Goal: Information Seeking & Learning: Check status

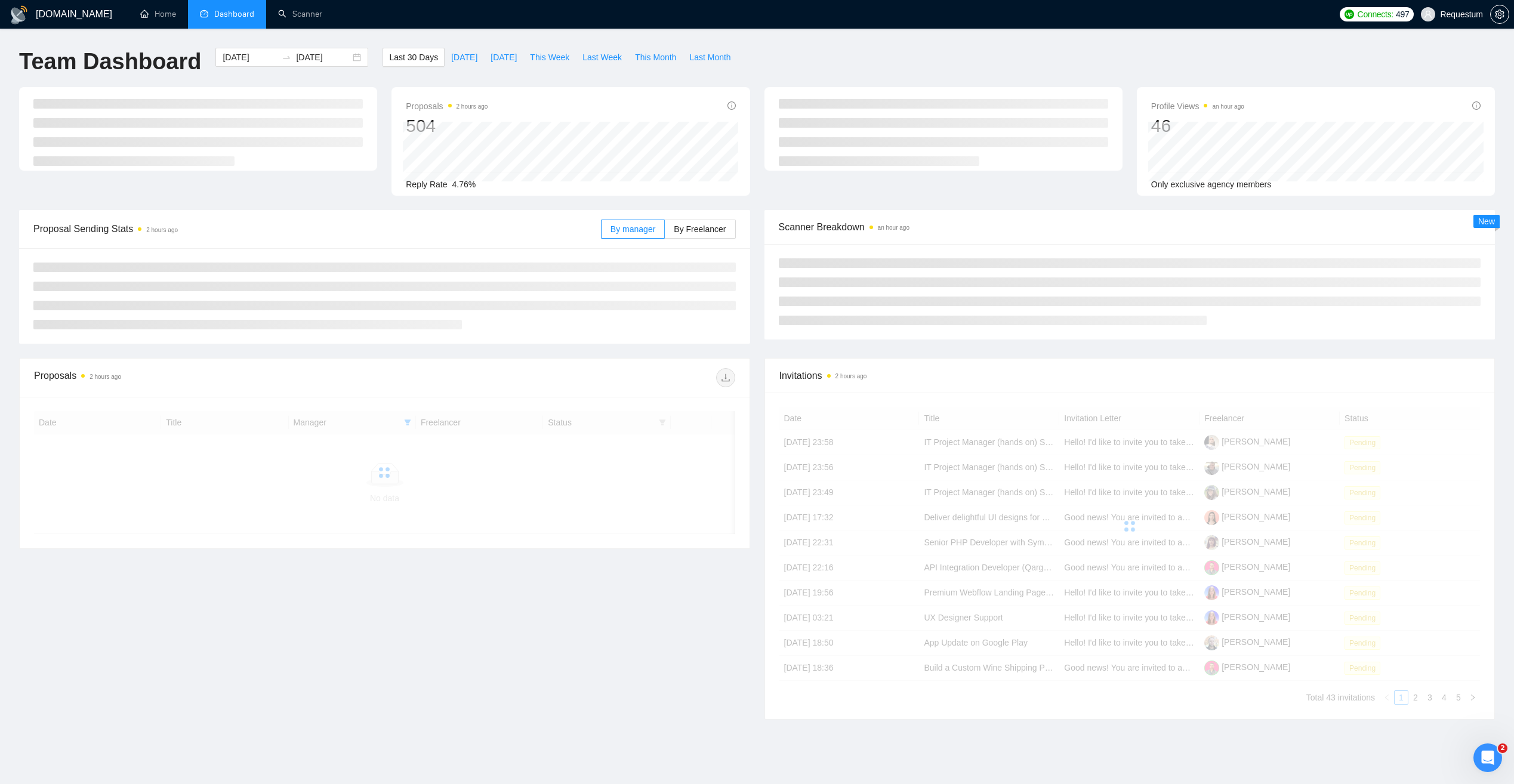
click at [399, 47] on div "[DOMAIN_NAME] Home Dashboard Scanner Connects: 497 Requestum Team Dashboard [DA…" at bounding box center [757, 413] width 1514 height 826
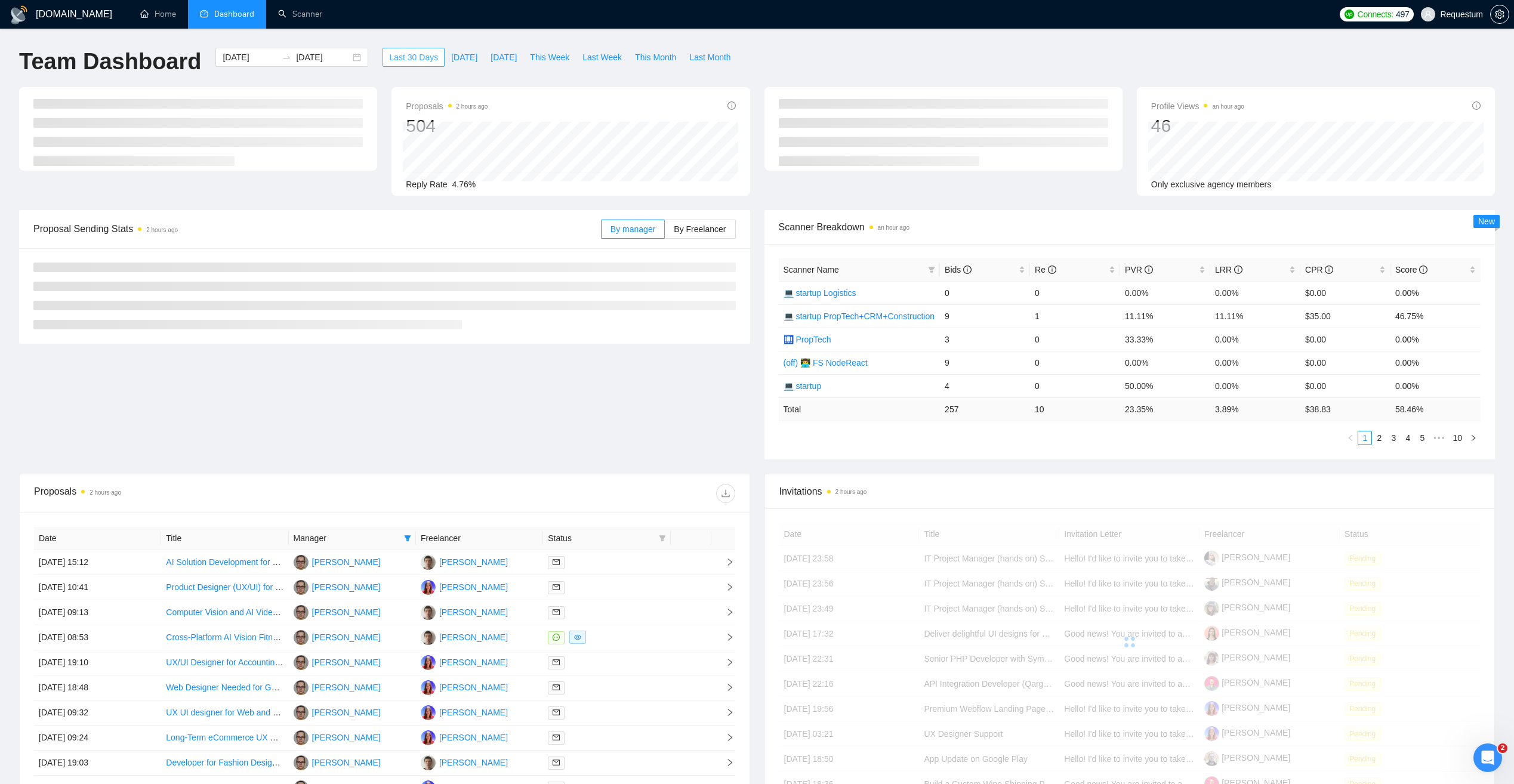
click at [404, 51] on span "Last 30 Days" at bounding box center [413, 57] width 49 height 13
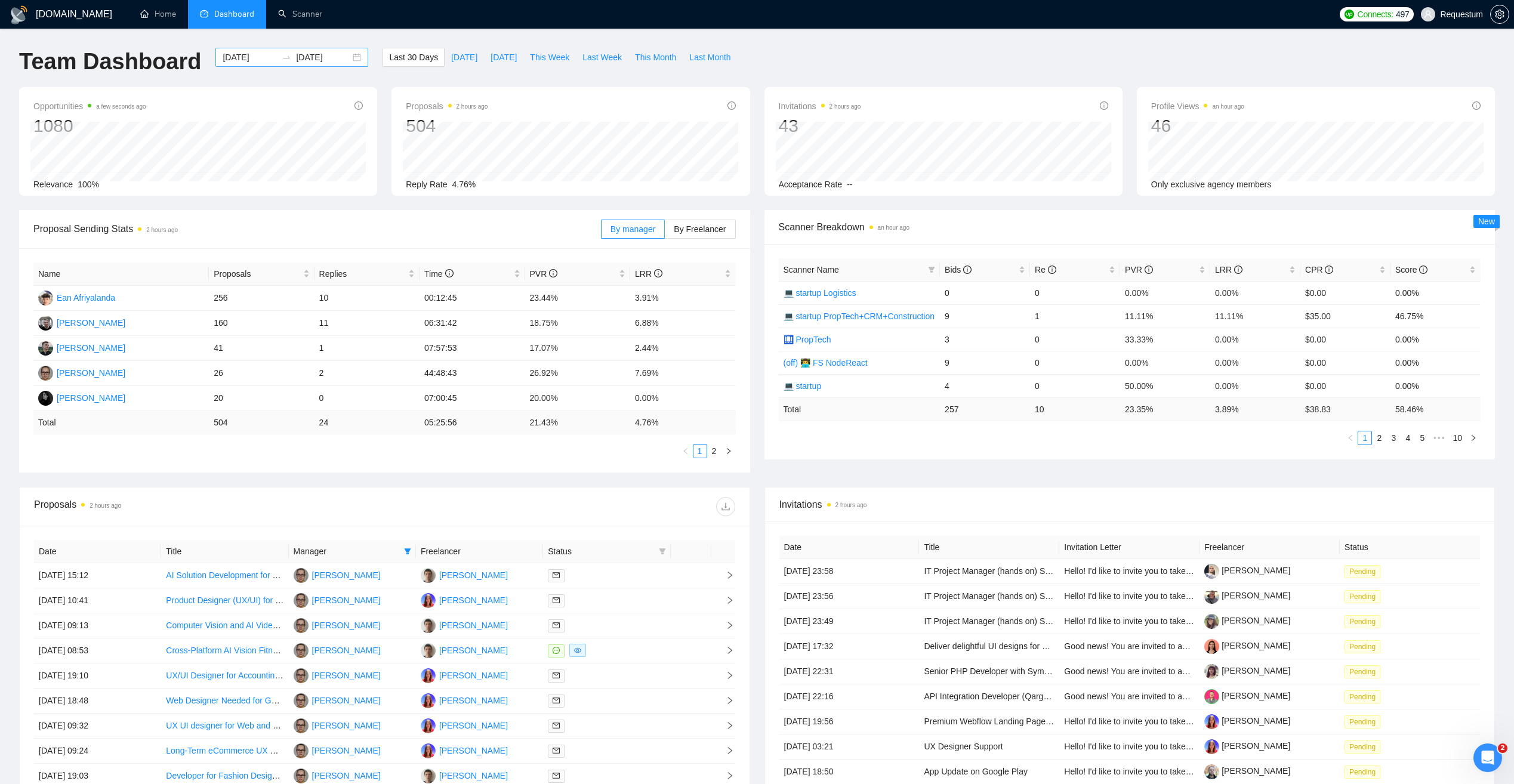
click at [304, 58] on input "[DATE]" at bounding box center [323, 57] width 54 height 13
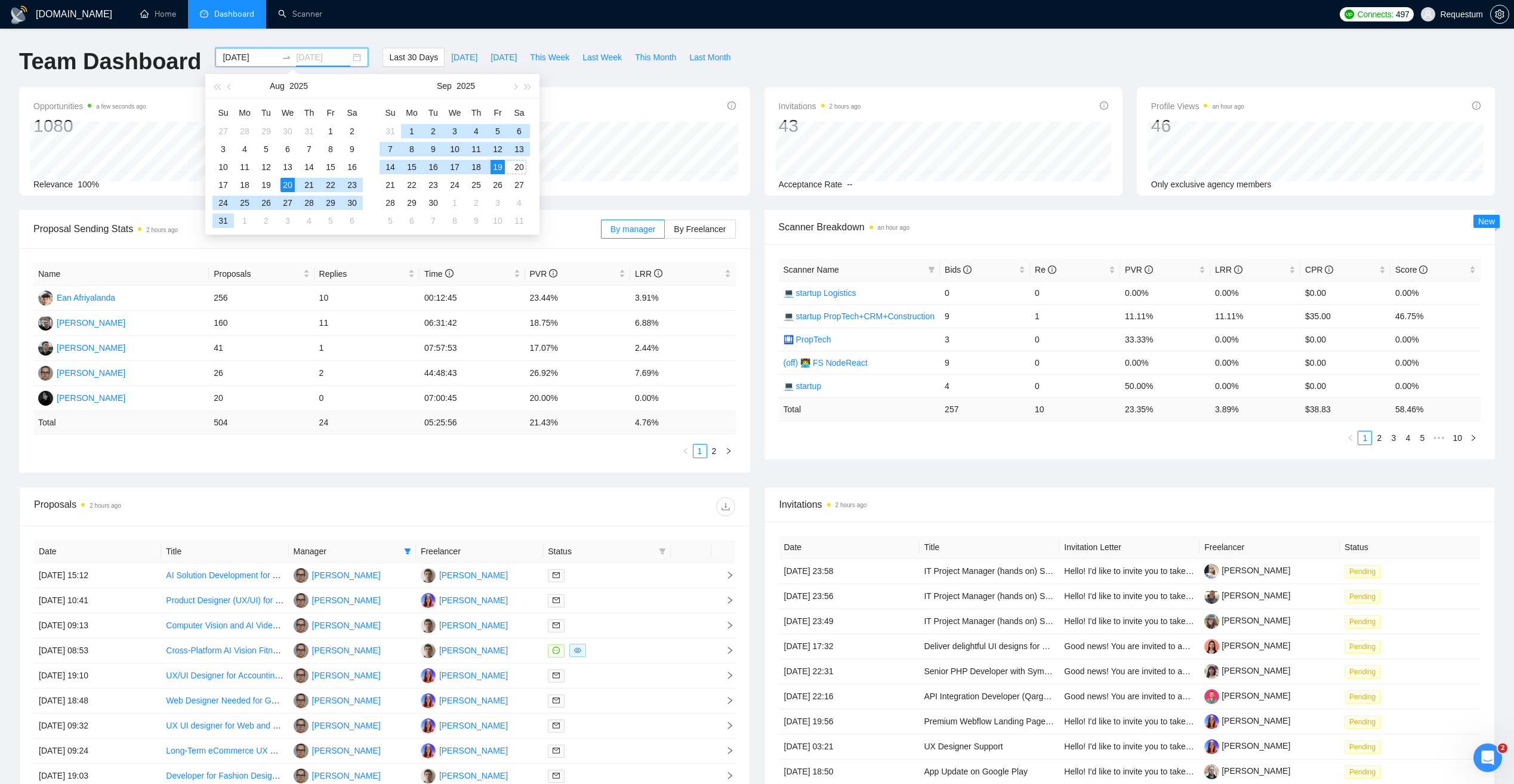
type input "[DATE]"
click at [502, 169] on div "19" at bounding box center [498, 166] width 14 height 14
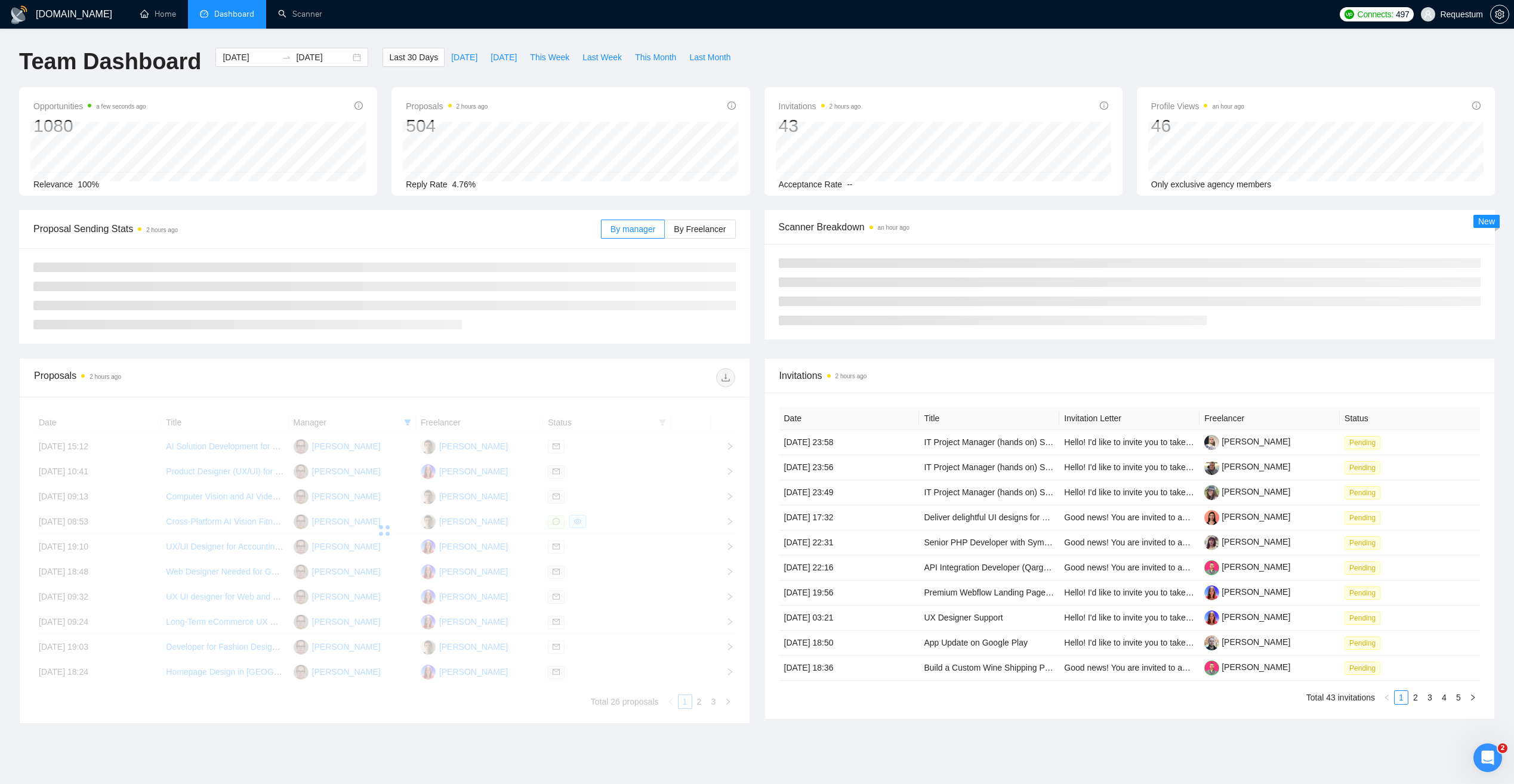
click at [801, 56] on div "Team Dashboard 2025-08-20 2025-09-19 Last 30 Days Today Yesterday This Week Las…" at bounding box center [757, 67] width 1490 height 40
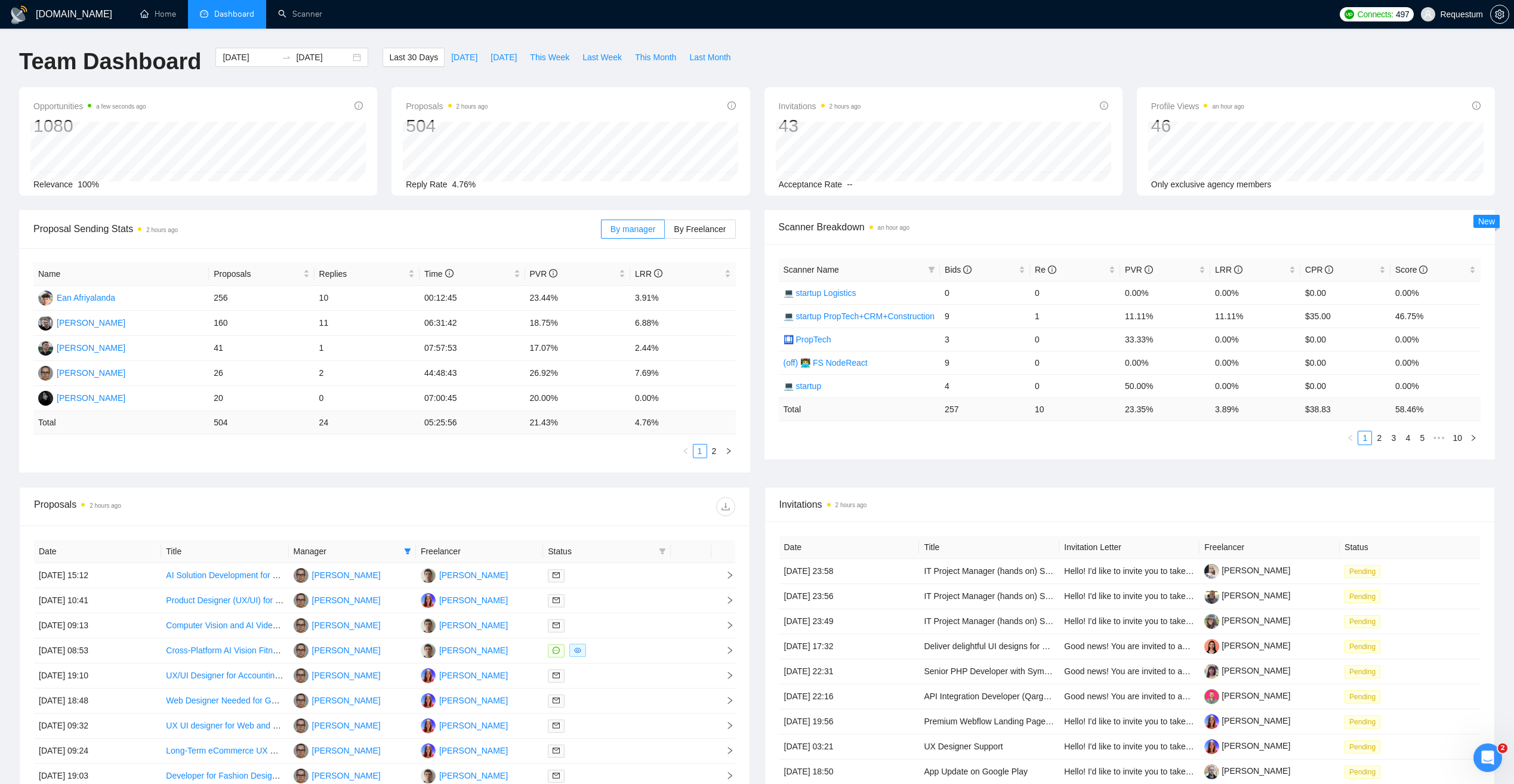
click at [385, 552] on span "Manager" at bounding box center [346, 552] width 105 height 13
click at [410, 549] on icon "filter" at bounding box center [408, 551] width 7 height 7
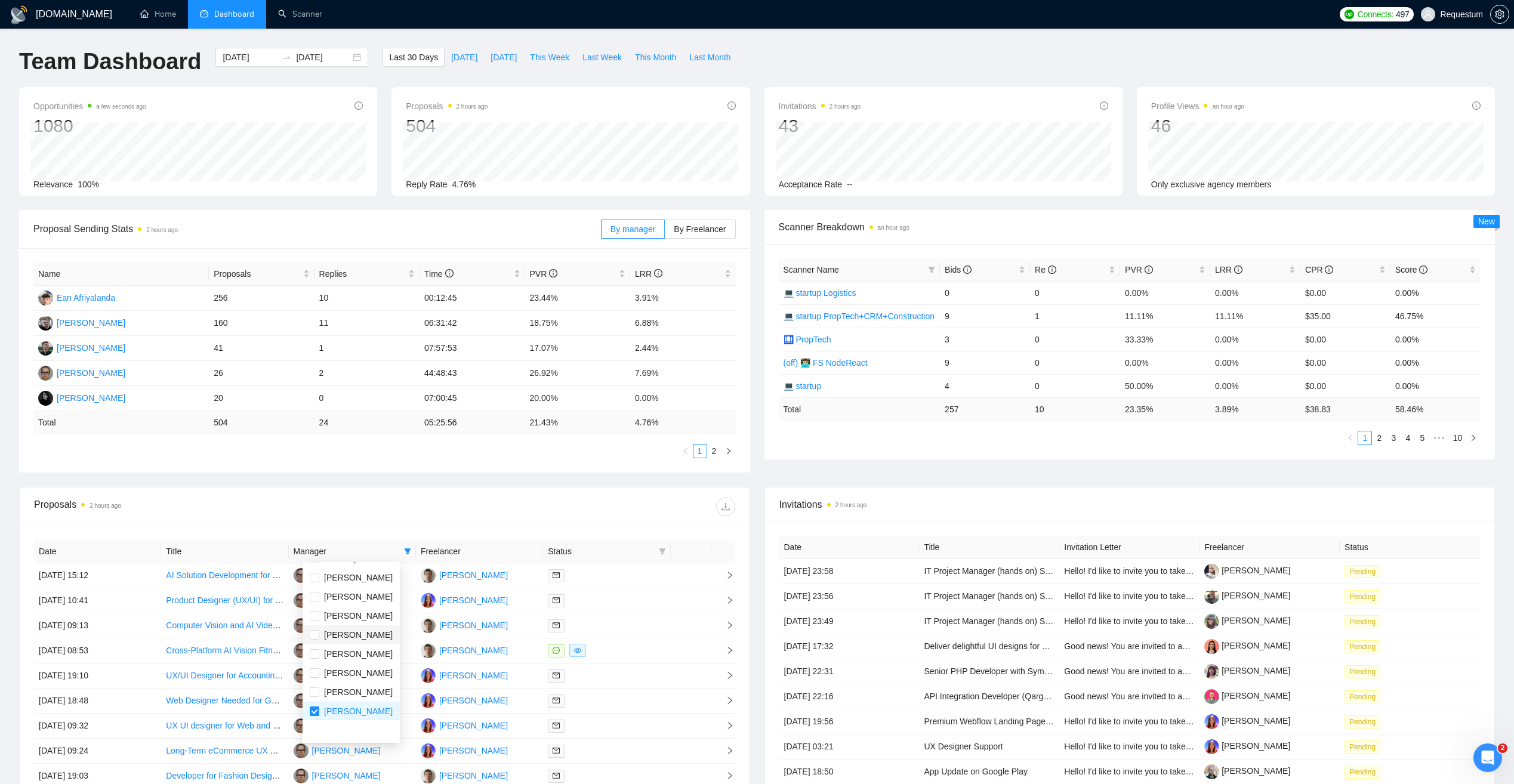
scroll to position [38, 0]
click at [339, 710] on span "Inna Kolokolnikova" at bounding box center [358, 708] width 69 height 10
checkbox input "false"
click at [402, 518] on div "Proposals 2 hours ago" at bounding box center [385, 507] width 701 height 38
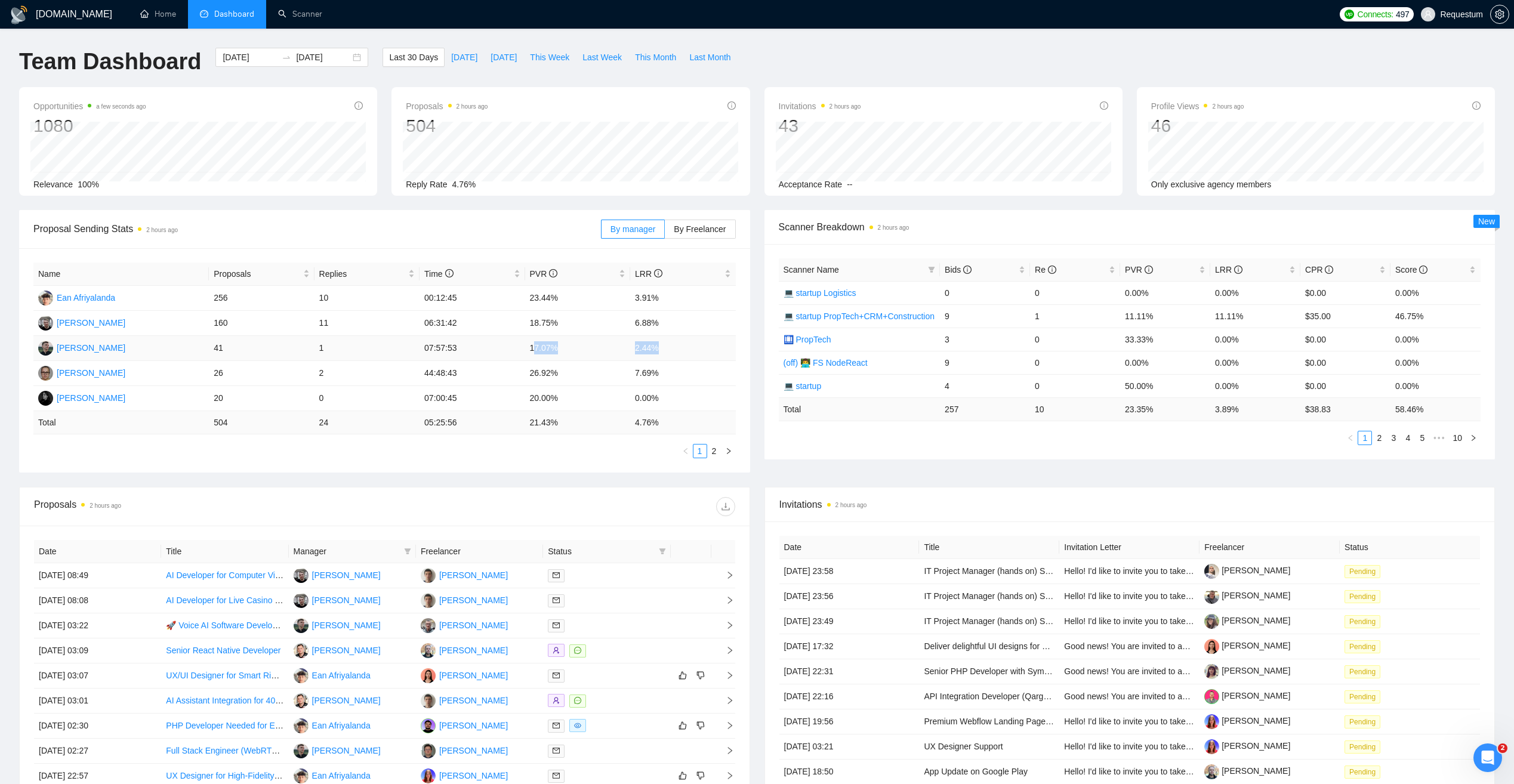
drag, startPoint x: 552, startPoint y: 348, endPoint x: 661, endPoint y: 349, distance: 109.0
click at [661, 349] on tr "Andrii Savka 41 1 07:57:53 17.07% 2.44%" at bounding box center [385, 348] width 702 height 25
drag, startPoint x: 661, startPoint y: 349, endPoint x: 536, endPoint y: 350, distance: 125.0
click at [536, 350] on td "17.07%" at bounding box center [577, 348] width 105 height 25
drag, startPoint x: 531, startPoint y: 349, endPoint x: 666, endPoint y: 351, distance: 135.0
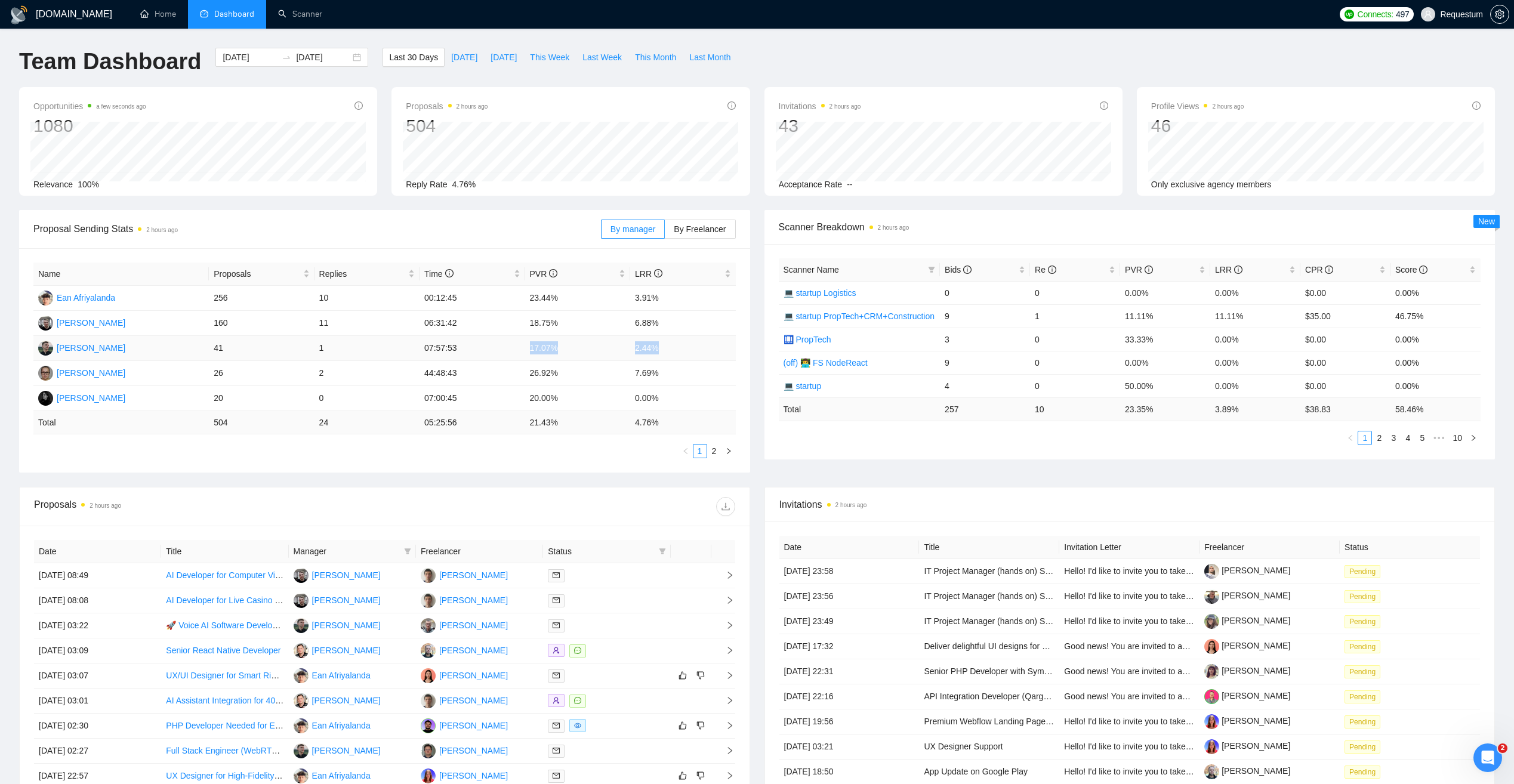
click at [666, 351] on tr "Andrii Savka 41 1 07:57:53 17.07% 2.44%" at bounding box center [385, 348] width 702 height 25
click at [545, 477] on div "Proposal Sending Stats 2 hours ago By manager By Freelancer Name Proposals Repl…" at bounding box center [757, 349] width 1490 height 277
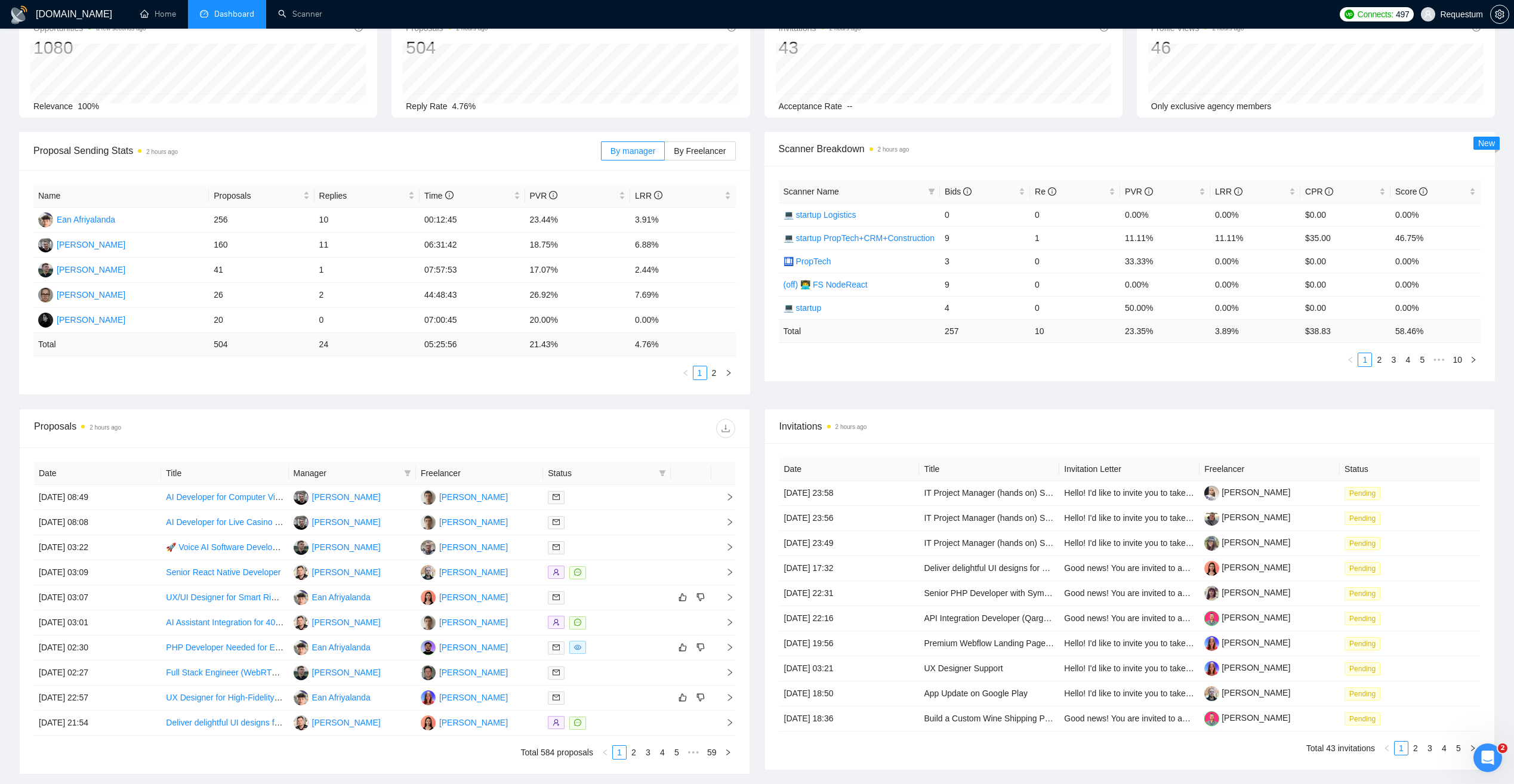
scroll to position [119, 0]
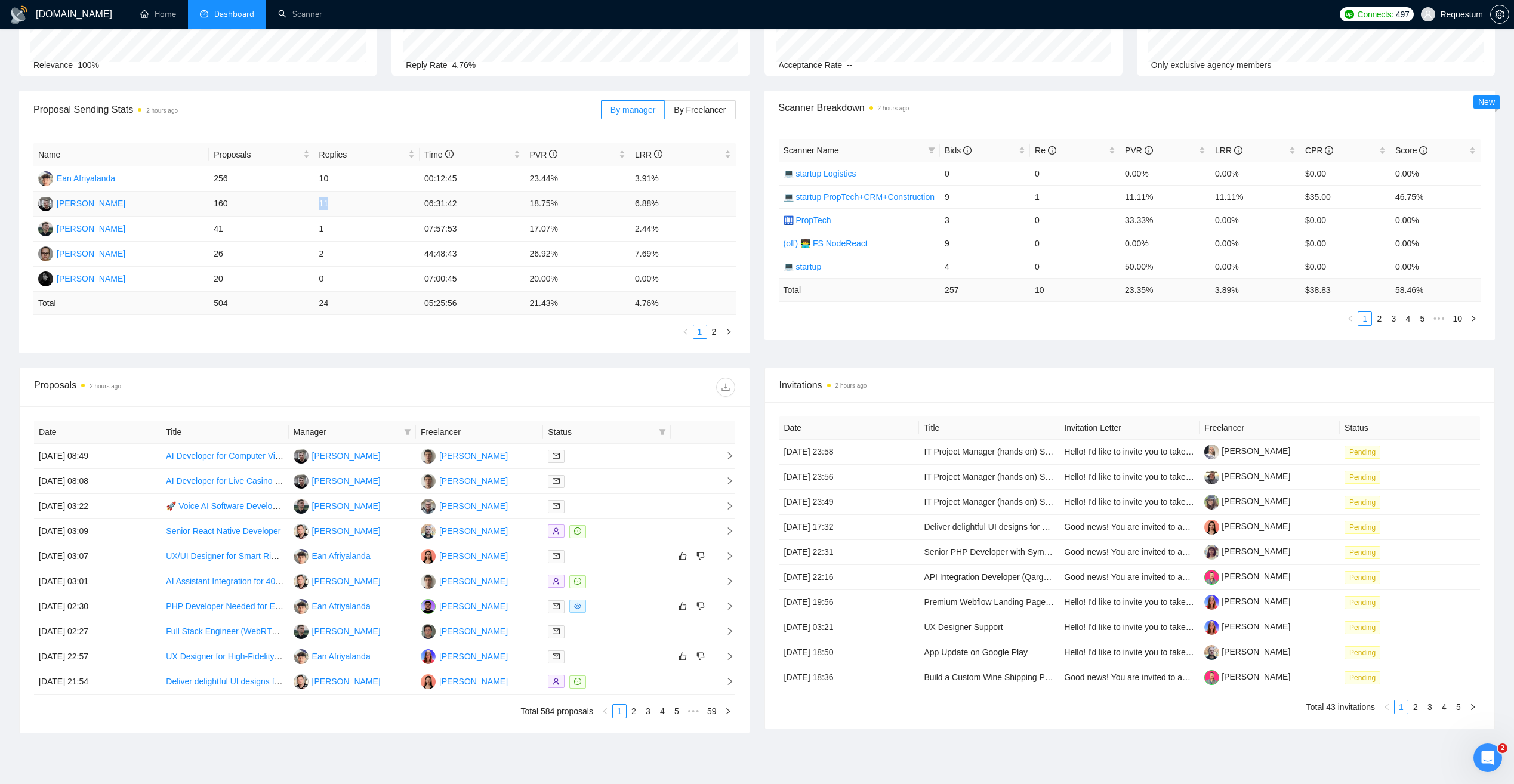
drag, startPoint x: 318, startPoint y: 203, endPoint x: 337, endPoint y: 201, distance: 19.1
click at [337, 201] on td "11" at bounding box center [367, 204] width 105 height 25
click at [534, 333] on ul "1 2" at bounding box center [385, 331] width 702 height 14
click at [477, 330] on ul "1 2" at bounding box center [385, 331] width 702 height 14
drag, startPoint x: 527, startPoint y: 202, endPoint x: 555, endPoint y: 224, distance: 35.6
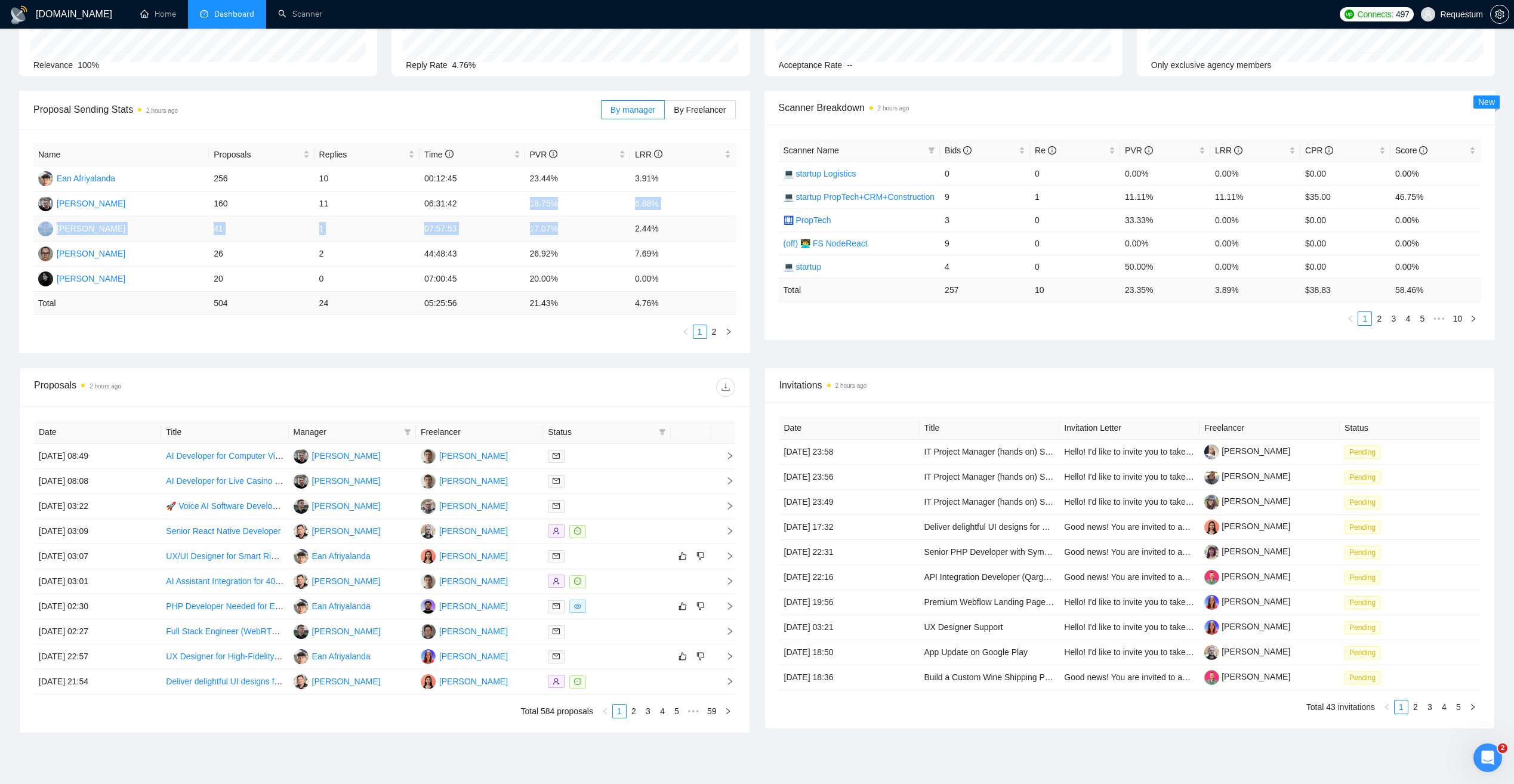
click at [555, 224] on tbody "Ean Afriyalanda 256 10 00:12:45 23.44% 3.91% Vasiliy Litviakov 160 11 06:31:42 …" at bounding box center [385, 229] width 702 height 126
drag, startPoint x: 555, startPoint y: 224, endPoint x: 534, endPoint y: 229, distance: 21.6
click at [534, 229] on td "17.07%" at bounding box center [577, 229] width 105 height 25
click at [405, 430] on icon "filter" at bounding box center [408, 432] width 7 height 7
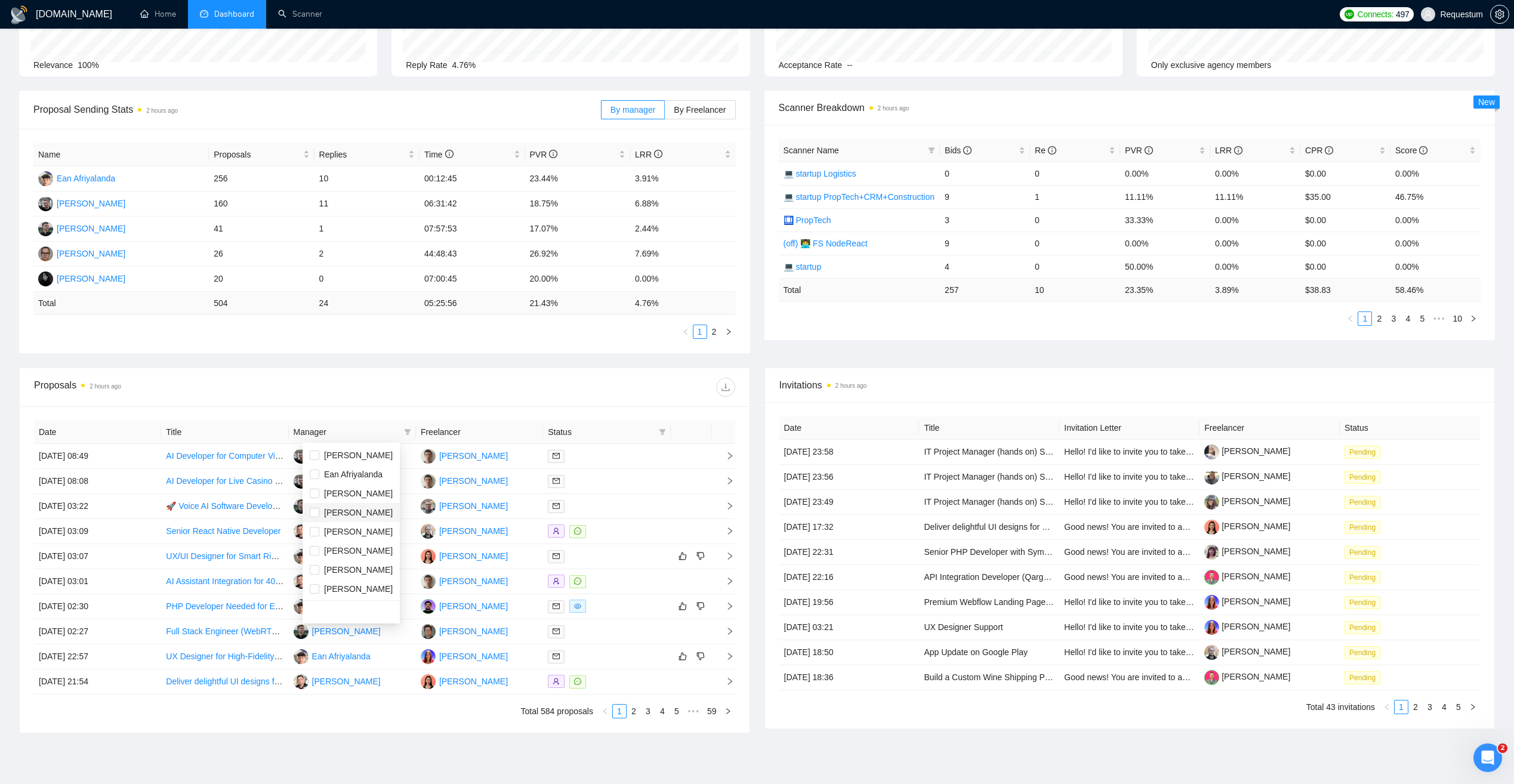
click at [362, 513] on span "Andrii Savka" at bounding box center [358, 513] width 69 height 10
checkbox input "true"
click at [369, 405] on div "Proposals 2 hours ago" at bounding box center [385, 387] width 701 height 38
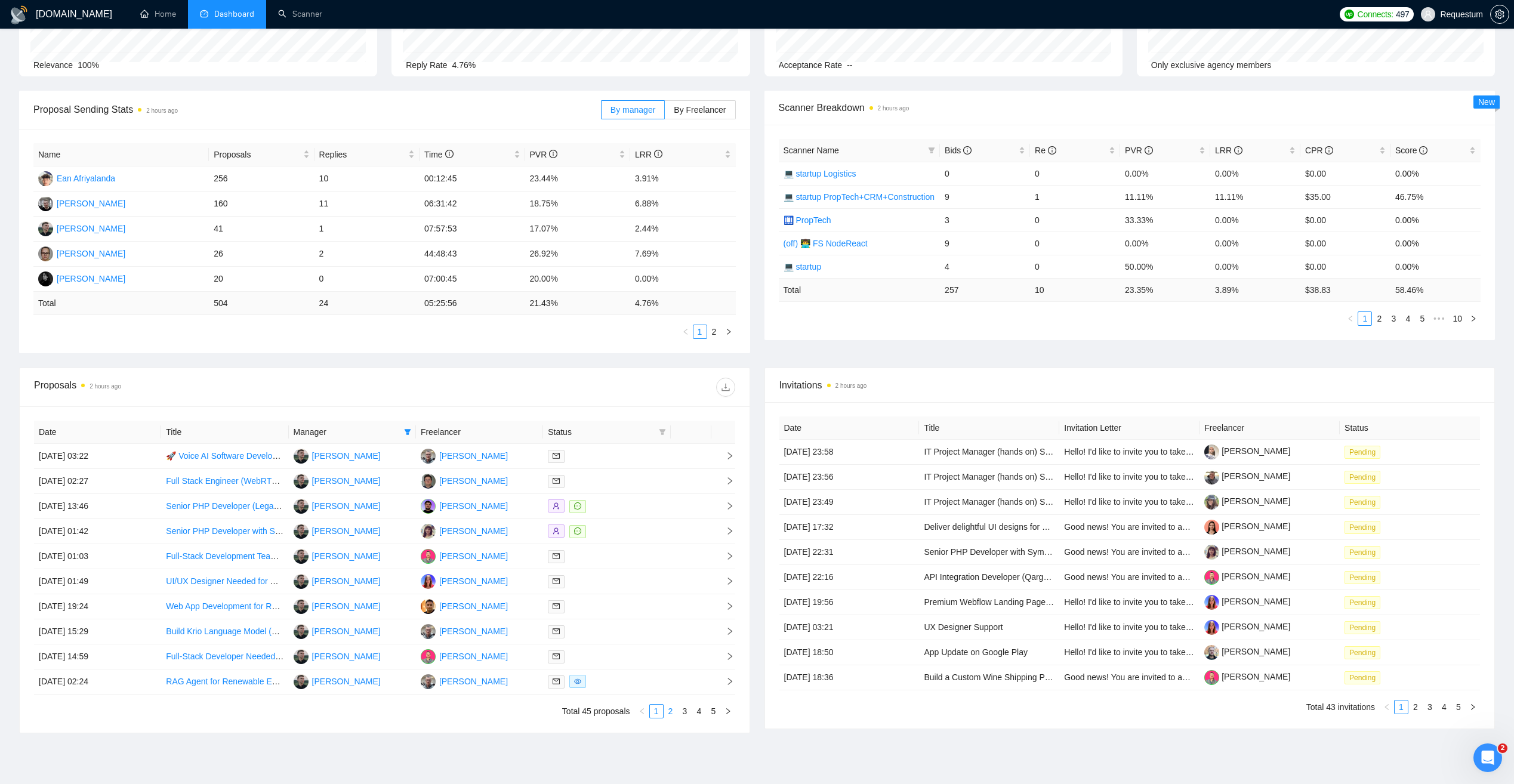
click at [671, 710] on link "2" at bounding box center [671, 711] width 13 height 13
click at [683, 715] on link "3" at bounding box center [685, 711] width 13 height 13
click at [699, 714] on link "4" at bounding box center [699, 711] width 13 height 13
click at [710, 715] on link "5" at bounding box center [714, 711] width 13 height 13
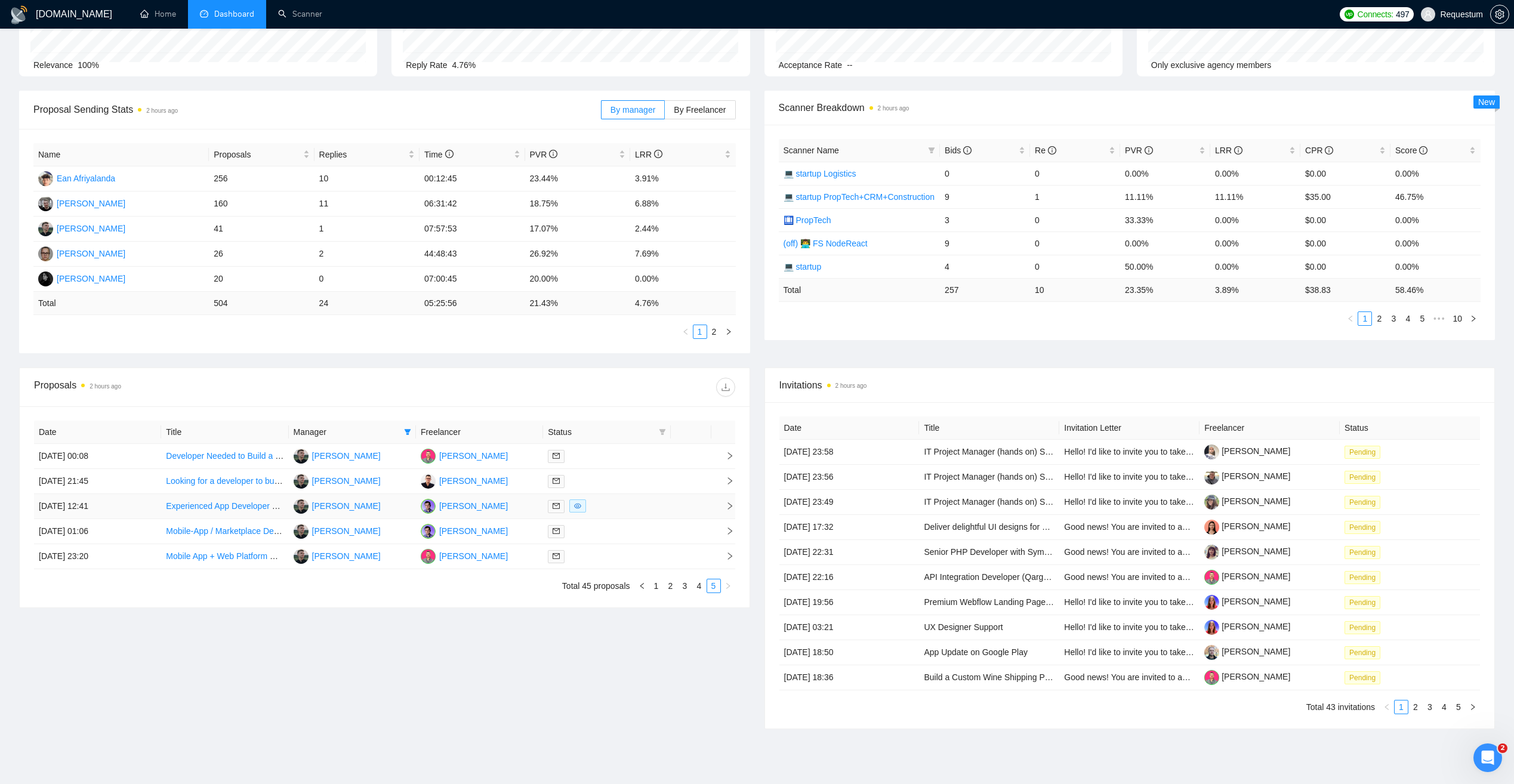
click at [611, 509] on div at bounding box center [606, 506] width 118 height 14
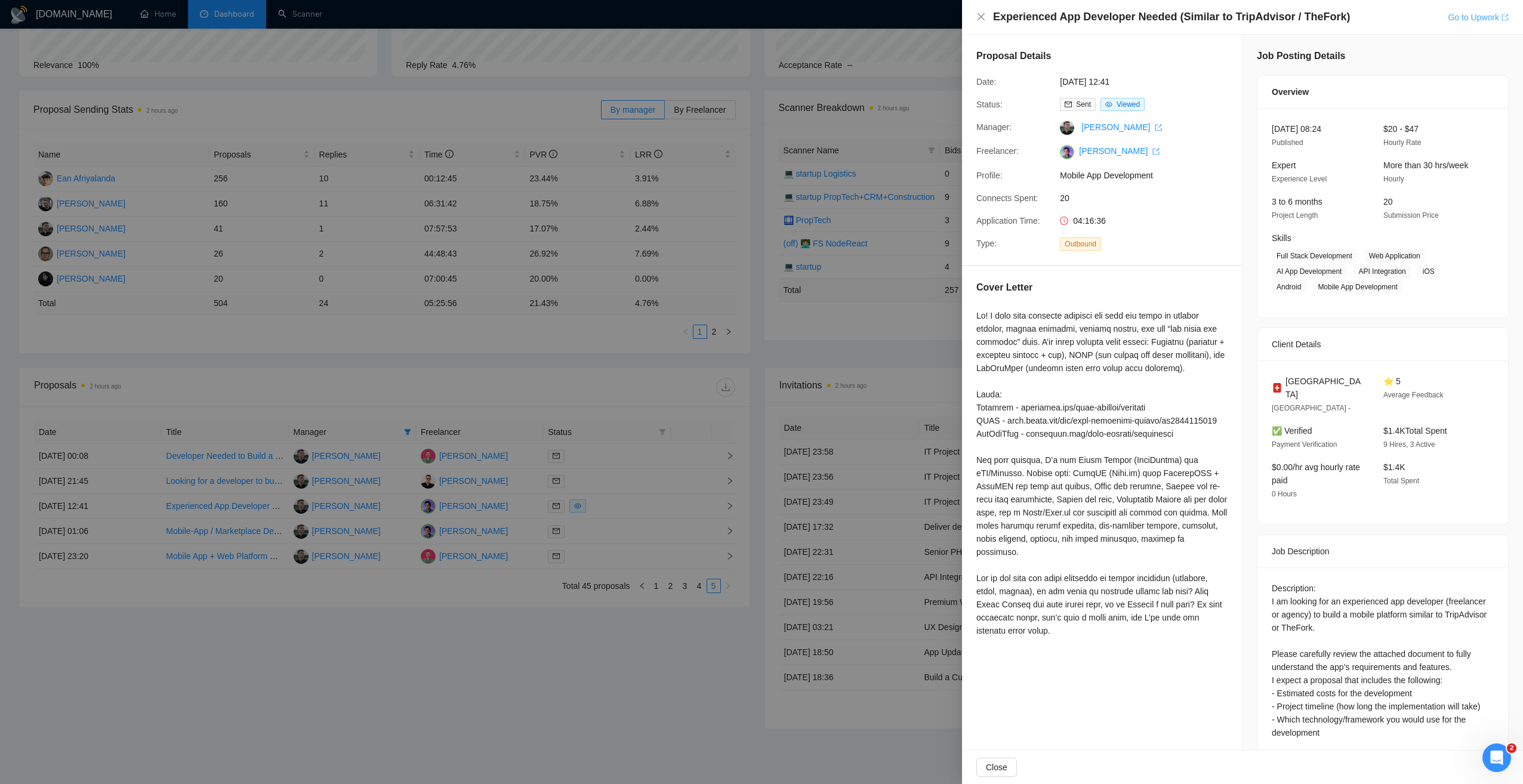
click at [1468, 13] on link "Go to Upwork" at bounding box center [1478, 18] width 61 height 10
drag, startPoint x: 574, startPoint y: 632, endPoint x: 615, endPoint y: 603, distance: 50.2
click at [574, 632] on div at bounding box center [762, 392] width 1523 height 784
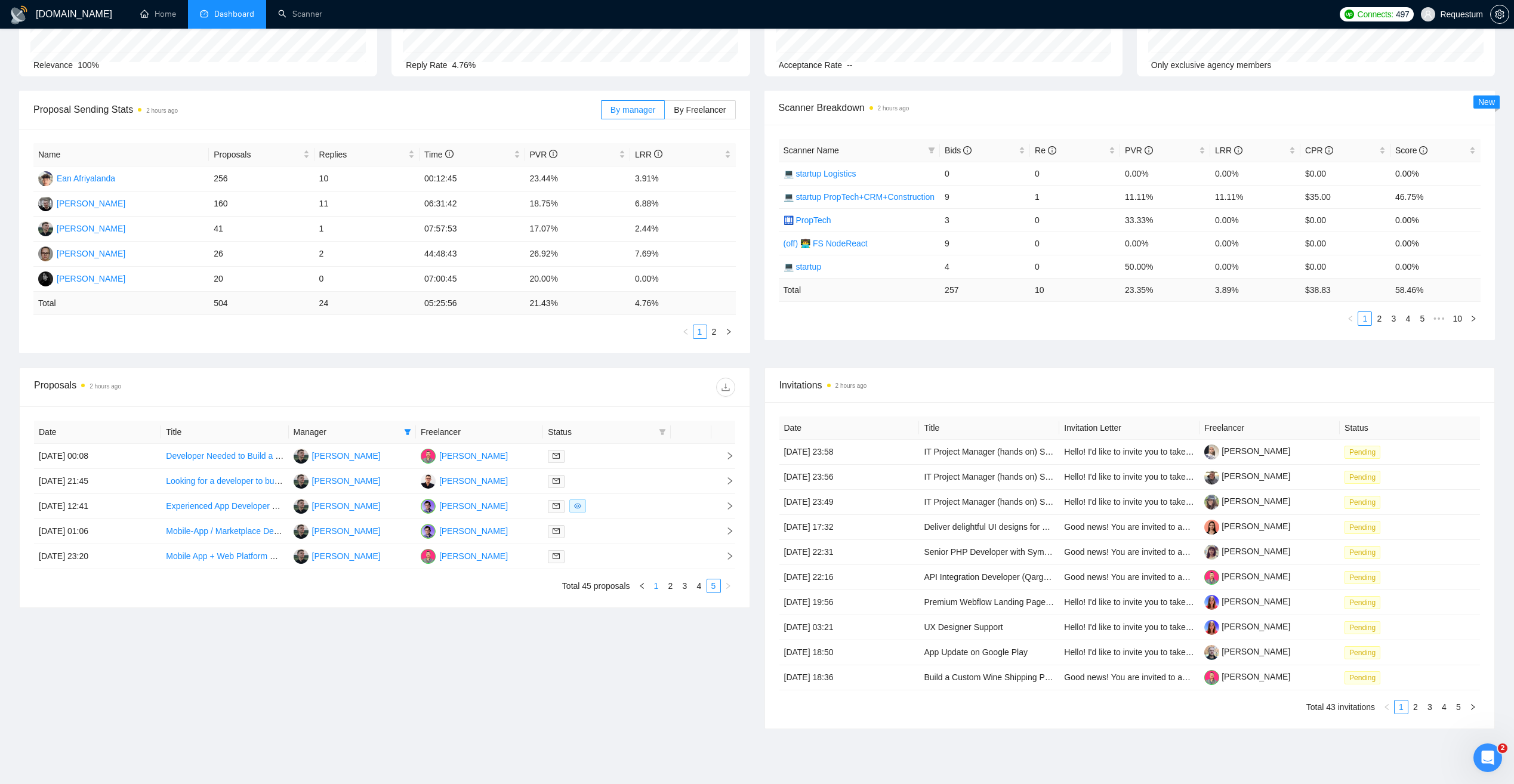
click at [660, 585] on link "1" at bounding box center [657, 586] width 13 height 13
